Goal: Find specific page/section: Find specific page/section

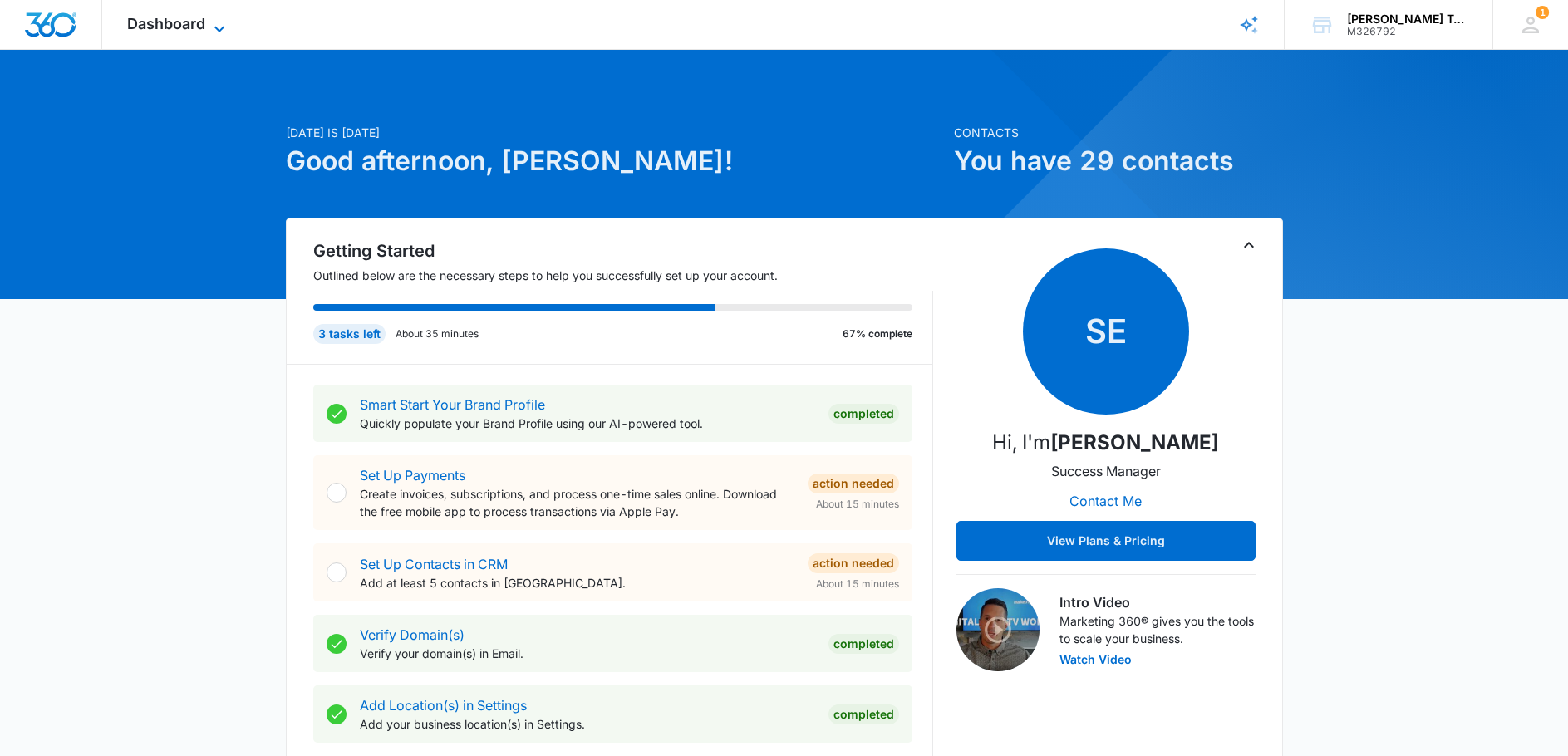
click at [164, 16] on span "Dashboard" at bounding box center [166, 23] width 78 height 17
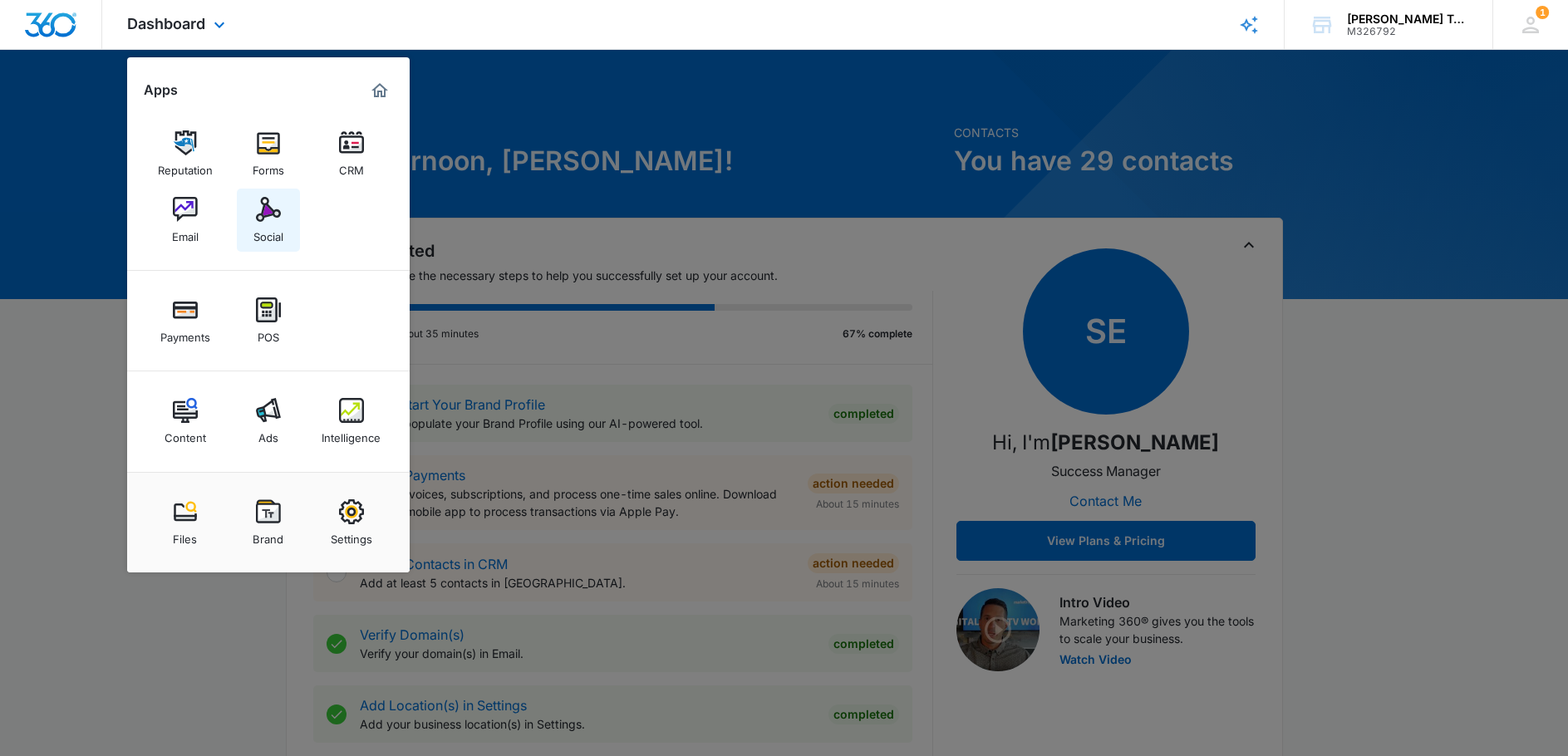
click at [268, 216] on img at bounding box center [268, 209] width 25 height 25
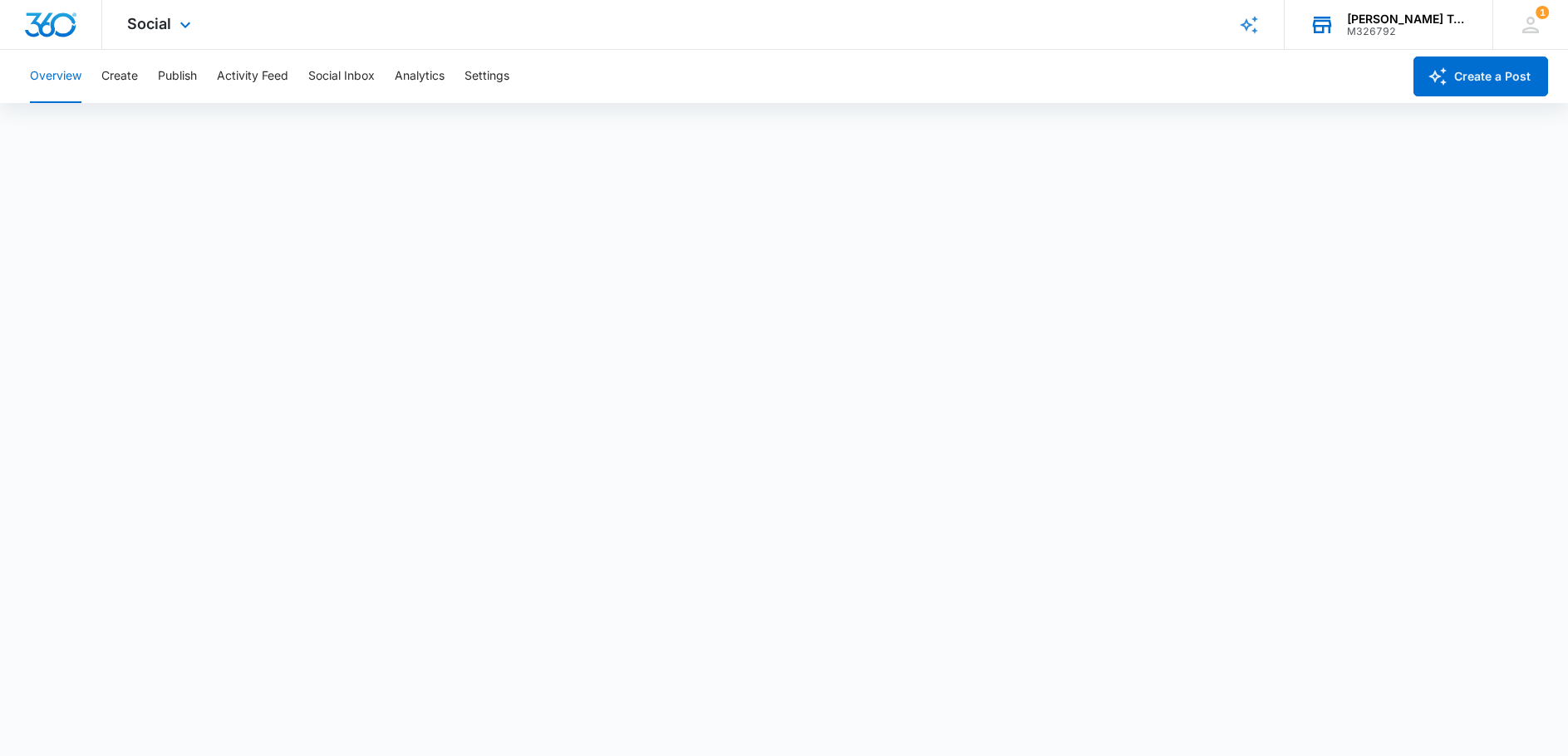
scroll to position [4, 0]
